Goal: Transaction & Acquisition: Purchase product/service

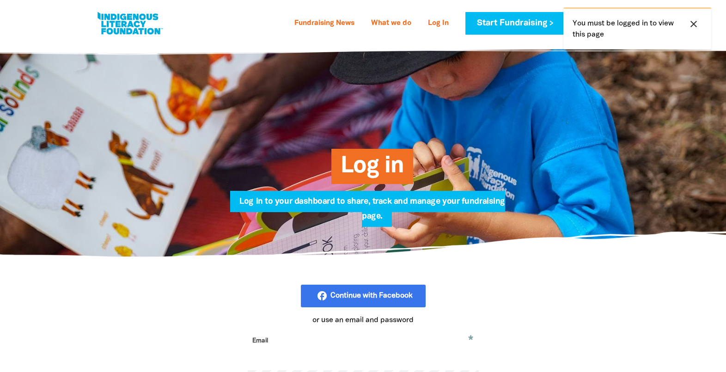
click at [689, 21] on icon "close" at bounding box center [693, 23] width 11 height 11
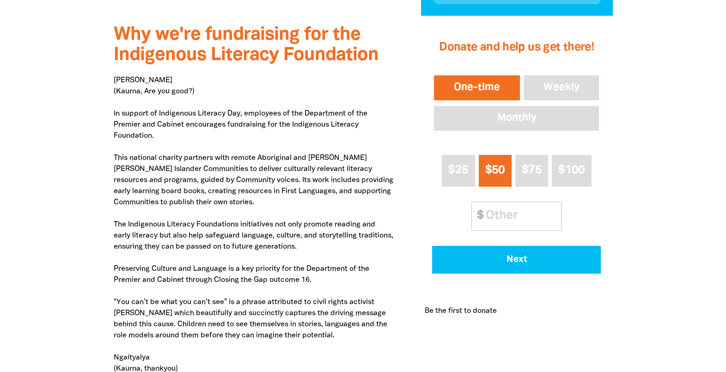
scroll to position [367, 0]
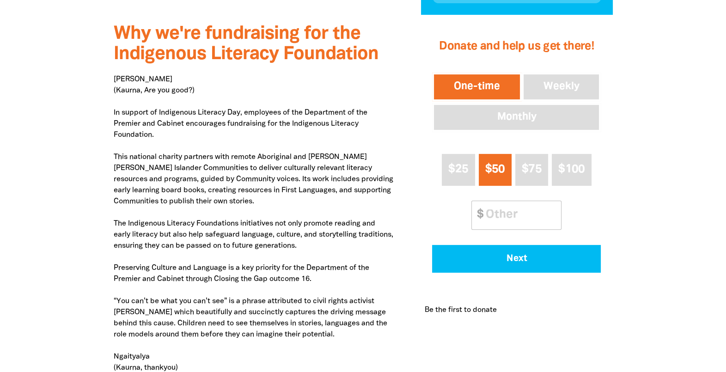
click at [616, 210] on div "1 2 3 Donate and help us get there! One-time Weekly Monthly $25 $50 $75 $100 Ot…" at bounding box center [516, 175] width 219 height 321
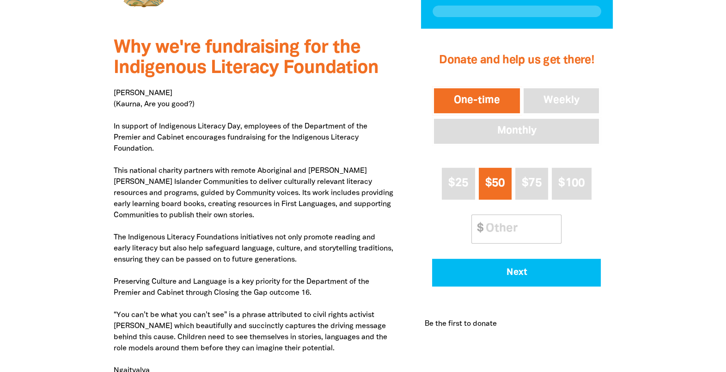
scroll to position [347, 0]
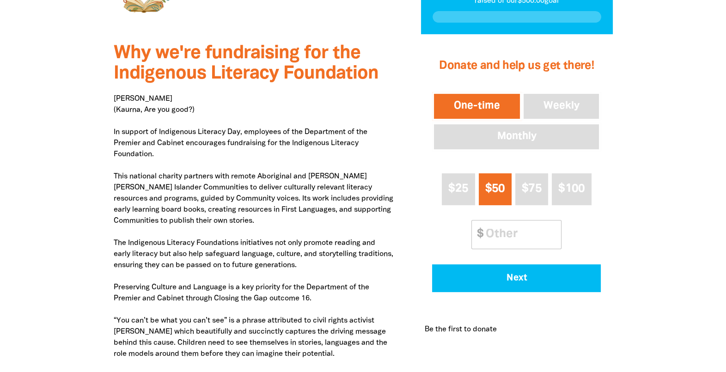
click at [256, 285] on p "Niina Marni (Kaurna, Are you good?) In support of Indigenous Literacy Day, empl…" at bounding box center [254, 281] width 280 height 377
drag, startPoint x: 256, startPoint y: 285, endPoint x: 212, endPoint y: 279, distance: 44.8
click at [212, 279] on p "Niina Marni (Kaurna, Are you good?) In support of Indigenous Literacy Day, empl…" at bounding box center [254, 281] width 280 height 377
drag, startPoint x: 194, startPoint y: 271, endPoint x: 189, endPoint y: 262, distance: 10.0
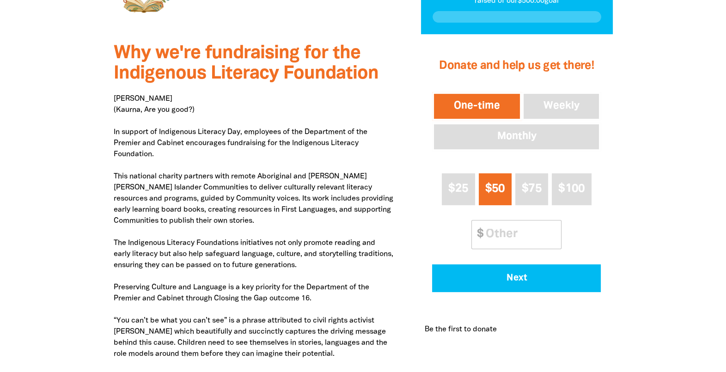
click at [189, 262] on p "Niina Marni (Kaurna, Are you good?) In support of Indigenous Literacy Day, empl…" at bounding box center [254, 281] width 280 height 377
drag, startPoint x: 187, startPoint y: 262, endPoint x: 115, endPoint y: 334, distance: 102.6
click at [115, 334] on p "Niina Marni (Kaurna, Are you good?) In support of Indigenous Literacy Day, empl…" at bounding box center [254, 281] width 280 height 377
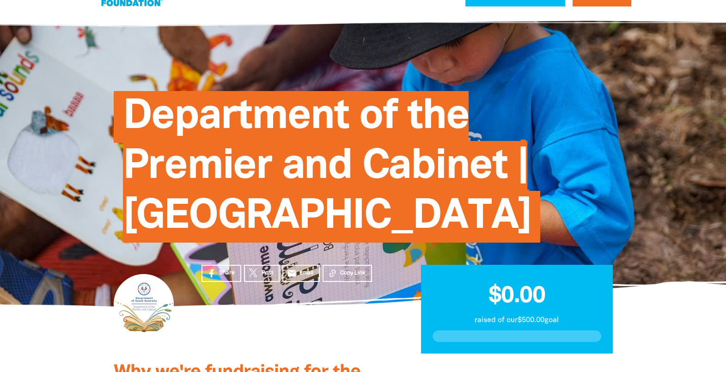
scroll to position [0, 0]
